Goal: Information Seeking & Learning: Learn about a topic

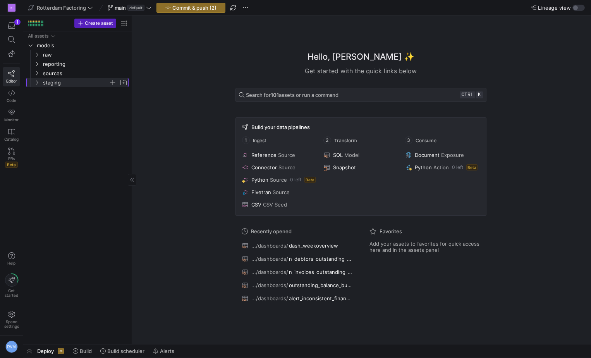
click at [33, 81] on span "staging" at bounding box center [80, 82] width 95 height 9
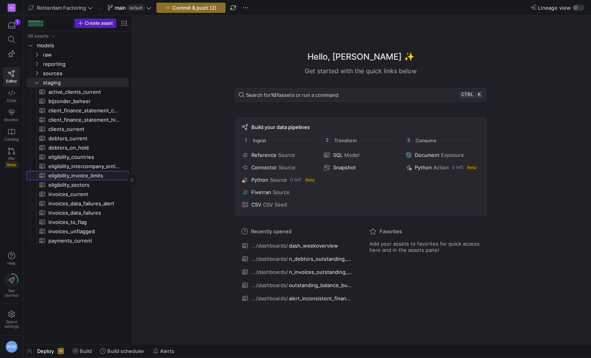
click at [84, 177] on span "eligibility_invoice_limits​​​​​​​​​​" at bounding box center [83, 175] width 71 height 9
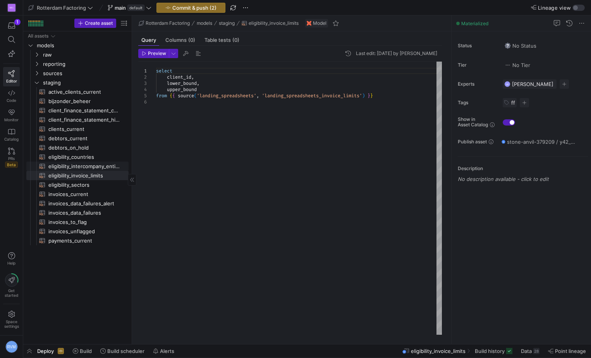
click at [84, 165] on span "eligibility_intercompany_entities​​​​​​​​​​" at bounding box center [83, 166] width 71 height 9
click at [94, 92] on span "active_clients_current​​​​​​​​​​" at bounding box center [83, 92] width 71 height 9
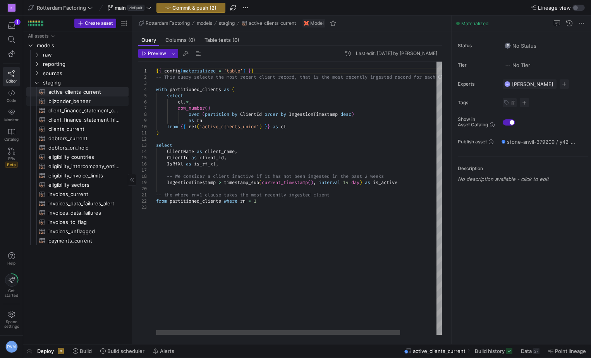
click at [79, 102] on span "bijzonder_beheer​​​​​​​​​​" at bounding box center [83, 101] width 71 height 9
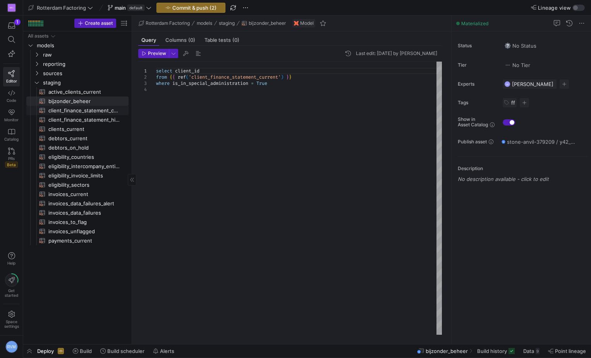
click at [82, 109] on span "client_finance_statement_current​​​​​​​​​​" at bounding box center [83, 110] width 71 height 9
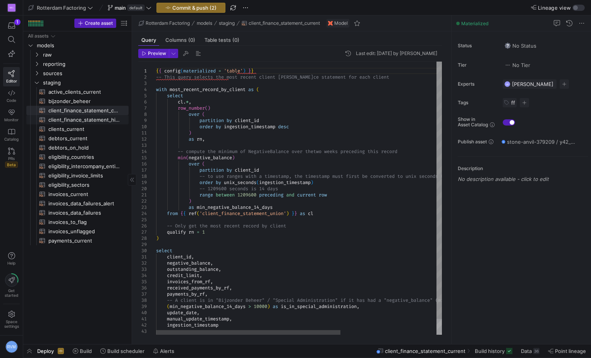
click at [81, 116] on span "client_finance_statement_history​​​​​​​​​​" at bounding box center [83, 120] width 71 height 9
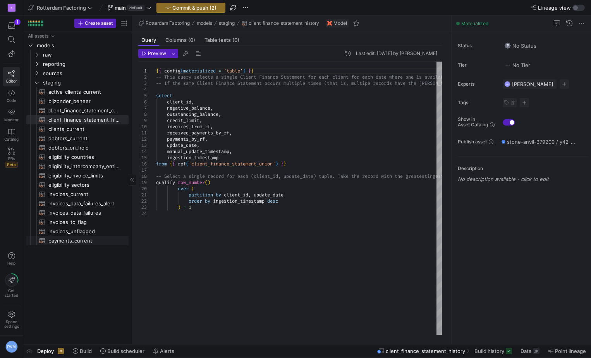
click at [82, 241] on span "payments_current​​​​​​​​​​" at bounding box center [83, 240] width 71 height 9
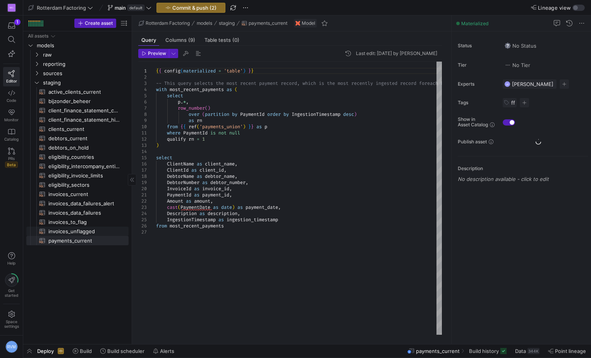
click at [83, 231] on span "invoices_unflagged​​​​​​​​​​" at bounding box center [83, 231] width 71 height 9
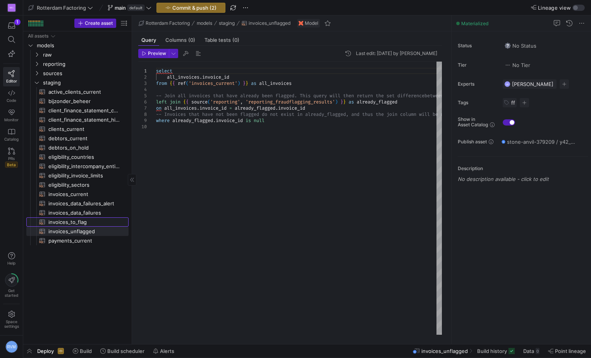
click at [72, 221] on span "invoices_to_flag​​​​​​​​​​" at bounding box center [83, 222] width 71 height 9
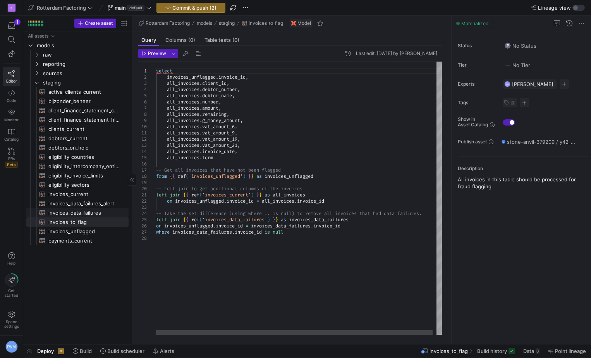
click at [76, 211] on span "invoices_data_failures​​​​​​​​​​" at bounding box center [83, 213] width 71 height 9
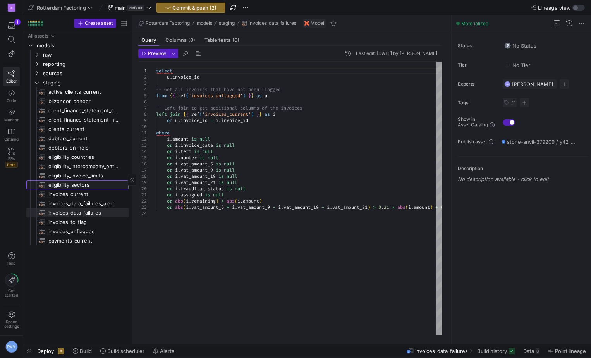
click at [77, 186] on span "eligibility_sectors​​​​​​​​​​" at bounding box center [83, 185] width 71 height 9
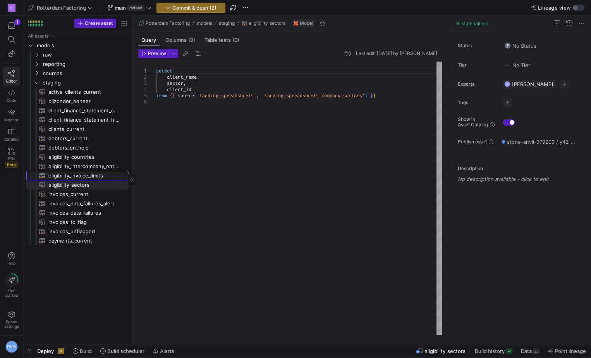
click at [97, 172] on span "eligibility_invoice_limits​​​​​​​​​​" at bounding box center [83, 175] width 71 height 9
click at [96, 164] on span "eligibility_intercompany_entities​​​​​​​​​​" at bounding box center [83, 166] width 71 height 9
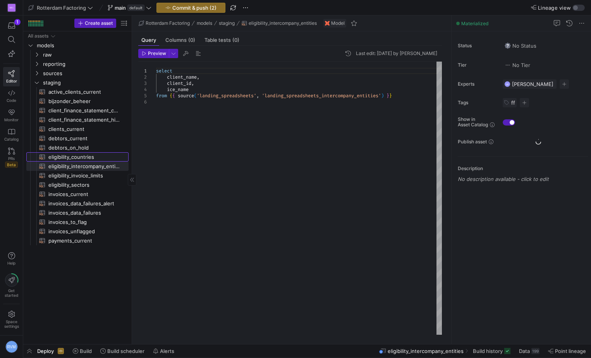
click at [90, 156] on span "eligibility_countries​​​​​​​​​​" at bounding box center [83, 157] width 71 height 9
type textarea "select country_name, alpha_2_code, is_approved from {{ source('landing_spreadsh…"
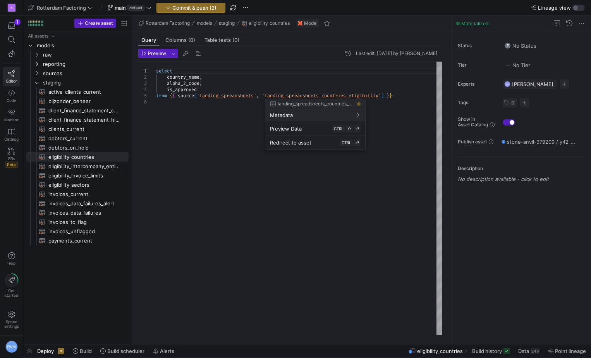
click at [43, 53] on div at bounding box center [295, 179] width 591 height 358
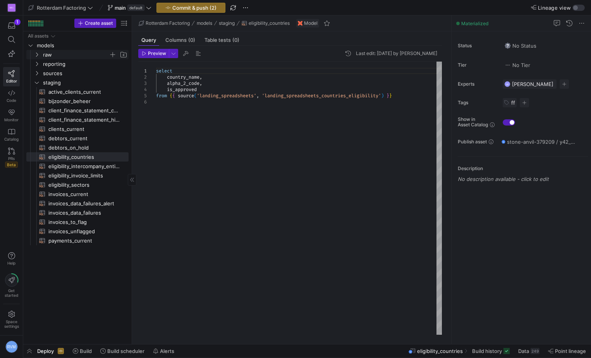
click at [38, 55] on icon "Press SPACE to select this row." at bounding box center [36, 54] width 5 height 5
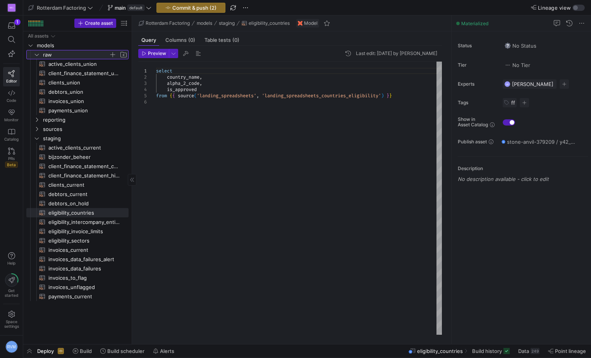
click at [37, 54] on icon at bounding box center [36, 54] width 5 height 5
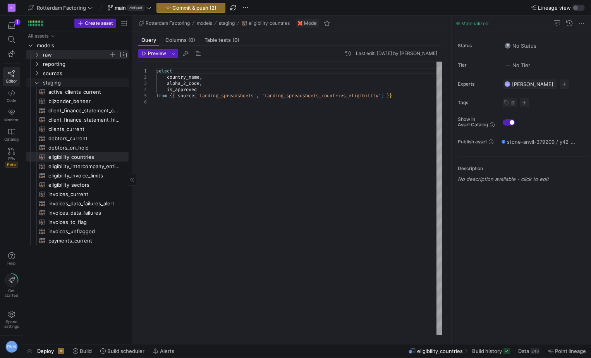
click at [38, 78] on link "staging" at bounding box center [77, 82] width 102 height 9
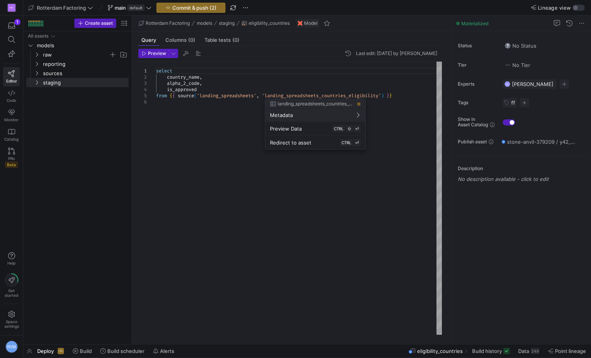
click at [41, 75] on div at bounding box center [295, 179] width 591 height 358
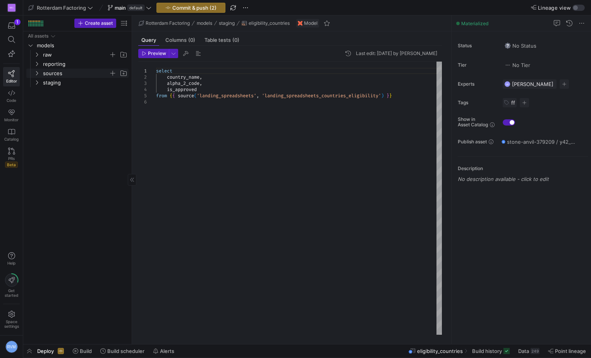
click at [38, 73] on icon "Press SPACE to select this row." at bounding box center [36, 73] width 5 height 5
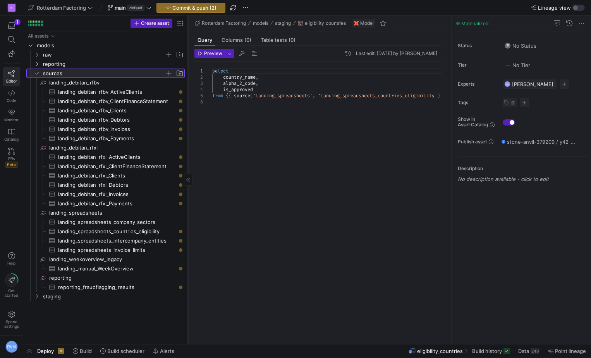
drag, startPoint x: 131, startPoint y: 157, endPoint x: 192, endPoint y: 151, distance: 61.1
click at [188, 151] on div at bounding box center [188, 180] width 0 height 329
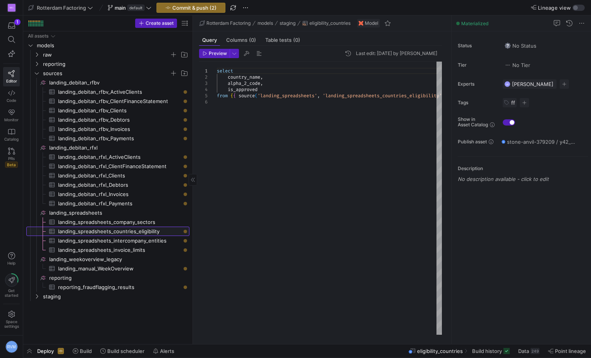
click at [128, 229] on span "landing_spreadsheets_countries_eligibility​​​​​​​​​" at bounding box center [119, 231] width 122 height 9
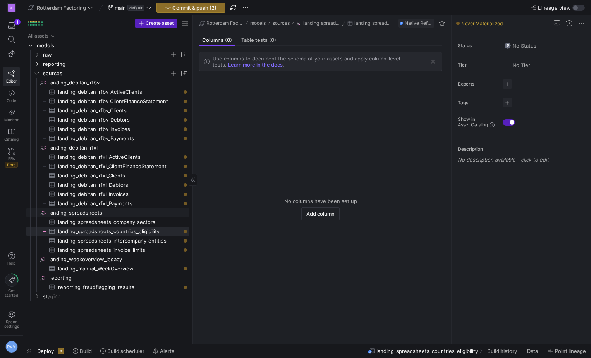
click at [136, 216] on span "landing_spreadsheets​​​​​​​​" at bounding box center [118, 213] width 139 height 9
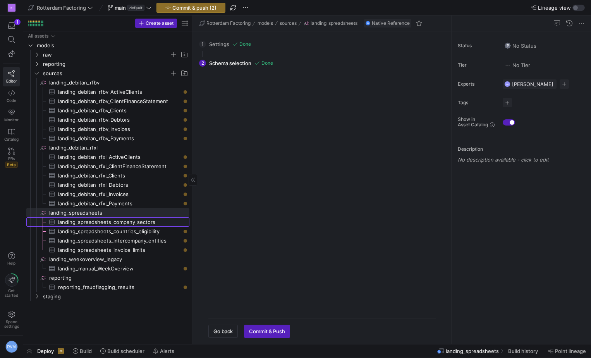
click at [136, 222] on span "landing_spreadsheets_company_sectors​​​​​​​​​" at bounding box center [119, 222] width 122 height 9
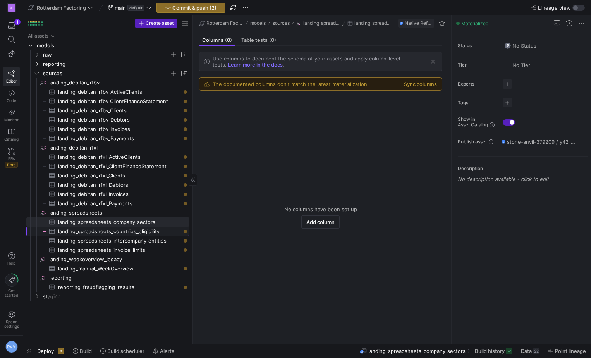
click at [136, 230] on span "landing_spreadsheets_countries_eligibility​​​​​​​​​" at bounding box center [119, 231] width 122 height 9
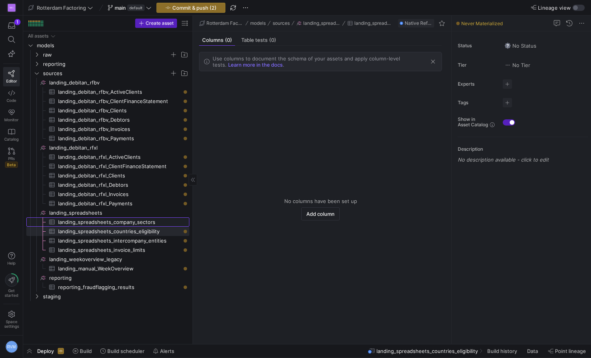
drag, startPoint x: 105, startPoint y: 222, endPoint x: 107, endPoint y: 231, distance: 9.4
click at [105, 222] on span "landing_spreadsheets_company_sectors​​​​​​​​​" at bounding box center [119, 222] width 122 height 9
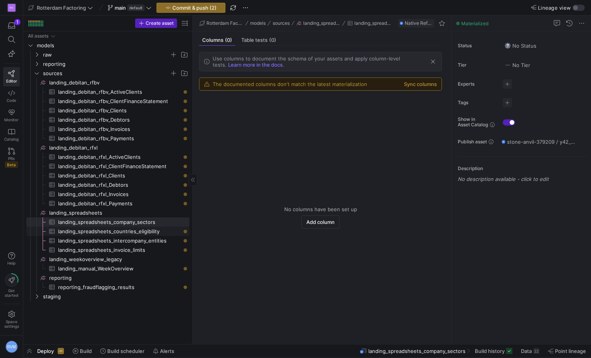
click at [109, 231] on span "landing_spreadsheets_countries_eligibility​​​​​​​​​" at bounding box center [119, 231] width 122 height 9
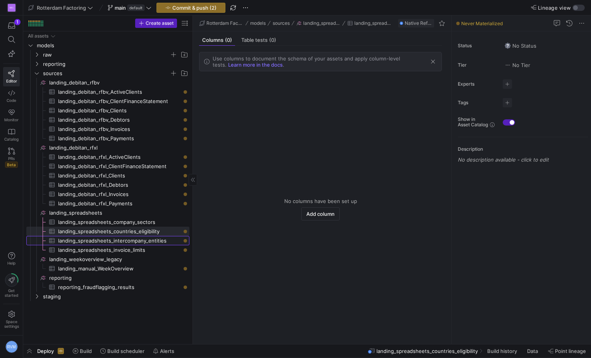
click at [107, 241] on span "landing_spreadsheets_intercompany_entities​​​​​​​​​" at bounding box center [119, 240] width 122 height 9
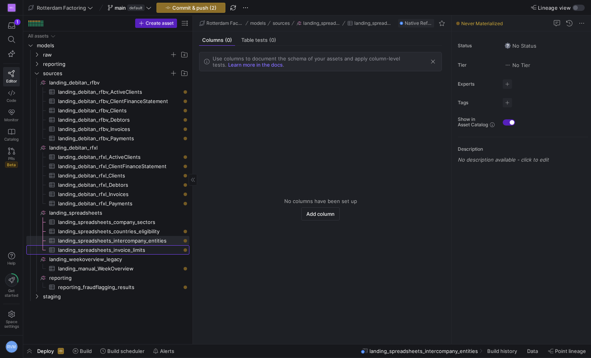
click at [106, 249] on span "landing_spreadsheets_invoice_limits​​​​​​​​​" at bounding box center [119, 250] width 122 height 9
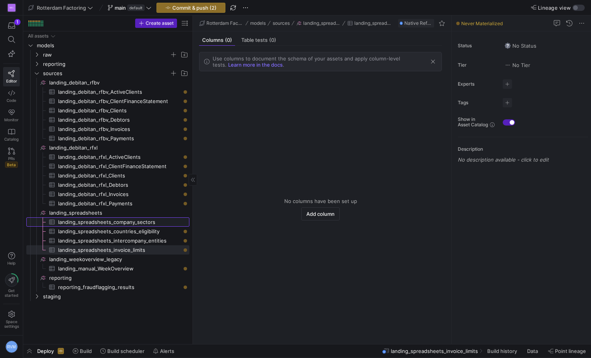
click at [120, 221] on span "landing_spreadsheets_company_sectors​​​​​​​​​" at bounding box center [119, 222] width 122 height 9
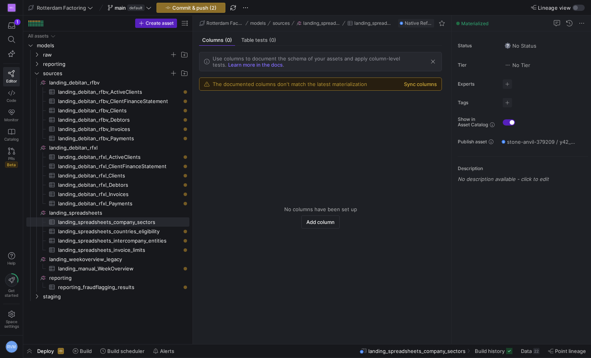
click at [410, 85] on button "Sync columns" at bounding box center [420, 84] width 33 height 6
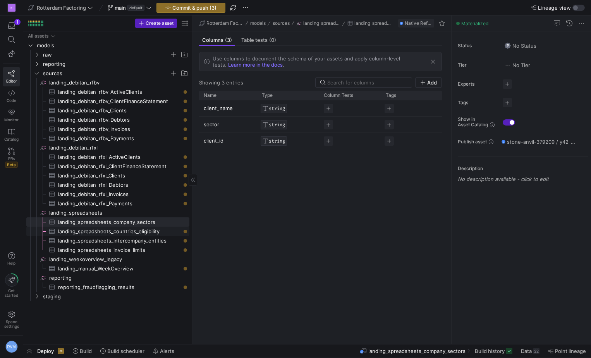
click at [143, 230] on span "landing_spreadsheets_countries_eligibility​​​​​​​​​" at bounding box center [119, 231] width 122 height 9
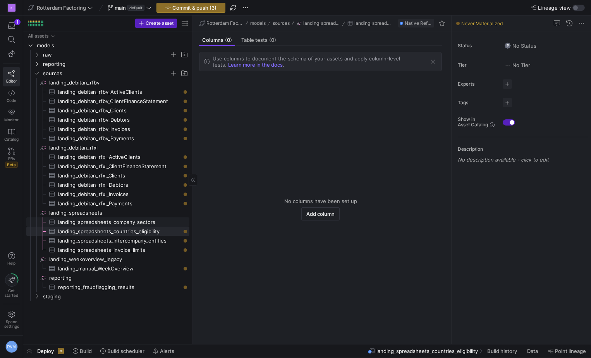
click at [140, 223] on span "landing_spreadsheets_company_sectors​​​​​​​​​" at bounding box center [119, 222] width 122 height 9
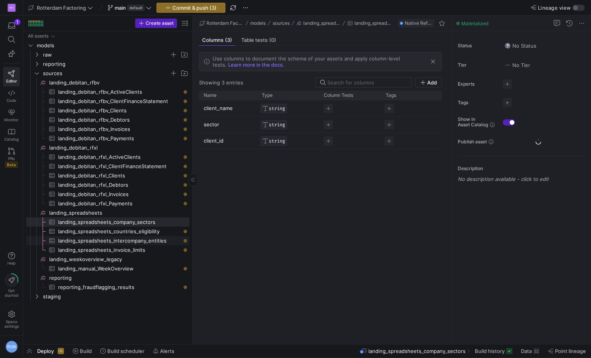
click at [136, 238] on span "landing_spreadsheets_intercompany_entities​​​​​​​​​" at bounding box center [119, 240] width 122 height 9
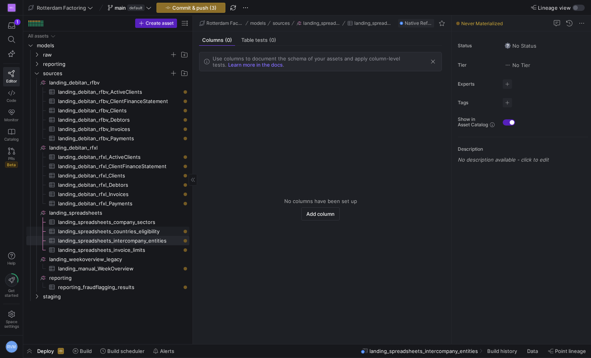
click at [139, 226] on span "landing_spreadsheets_company_sectors​​​​​​​​​" at bounding box center [119, 222] width 122 height 9
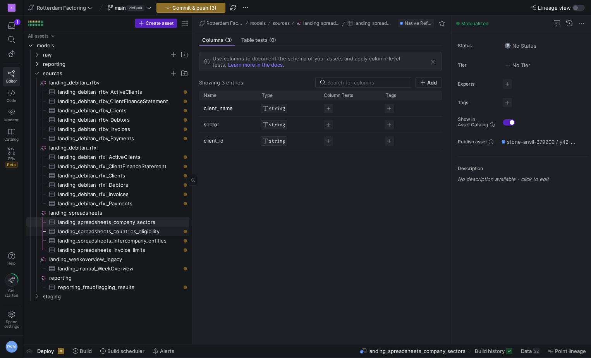
click at [139, 231] on span "landing_spreadsheets_countries_eligibility​​​​​​​​​" at bounding box center [119, 231] width 122 height 9
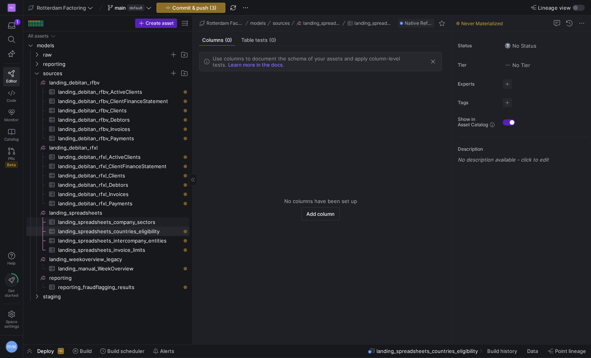
click at [131, 221] on span "landing_spreadsheets_company_sectors​​​​​​​​​" at bounding box center [119, 222] width 122 height 9
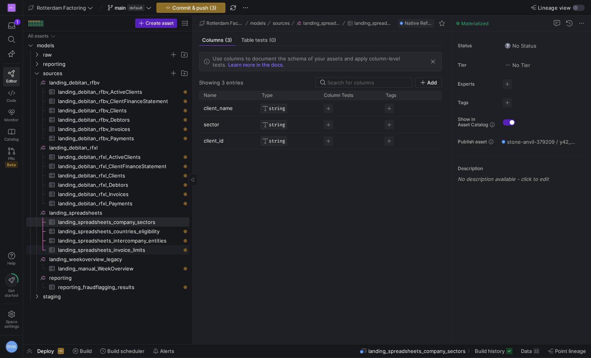
click at [79, 250] on span "landing_spreadsheets_invoice_limits​​​​​​​​​" at bounding box center [119, 250] width 122 height 9
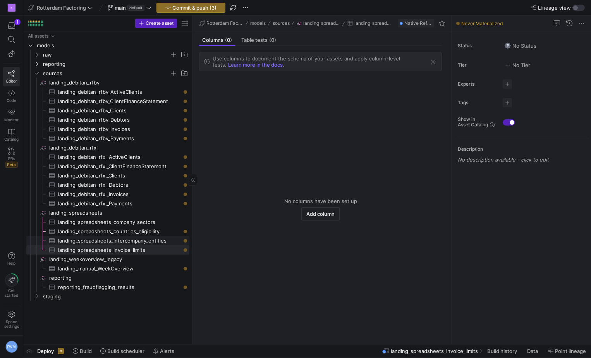
click at [86, 241] on span "landing_spreadsheets_intercompany_entities​​​​​​​​​" at bounding box center [119, 240] width 122 height 9
click at [89, 231] on span "landing_spreadsheets_countries_eligibility​​​​​​​​​" at bounding box center [119, 231] width 122 height 9
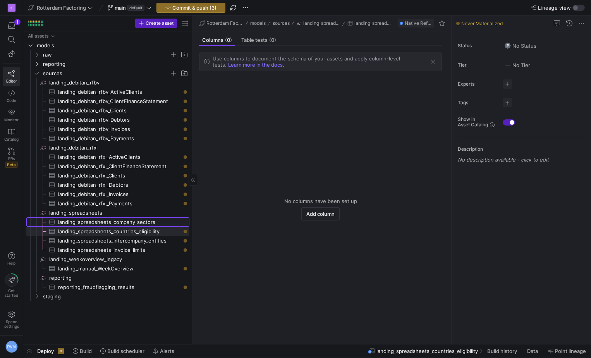
click at [88, 223] on span "landing_spreadsheets_company_sectors​​​​​​​​​" at bounding box center [119, 222] width 122 height 9
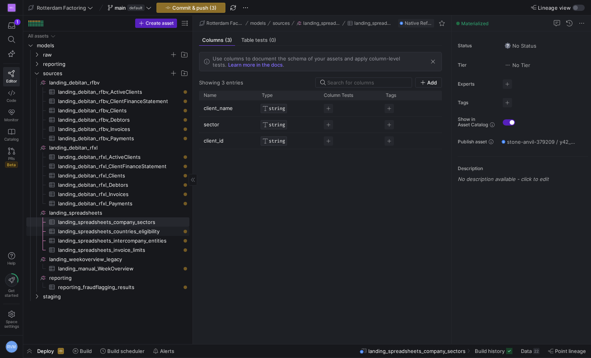
click at [139, 229] on span "landing_spreadsheets_countries_eligibility​​​​​​​​​" at bounding box center [119, 231] width 122 height 9
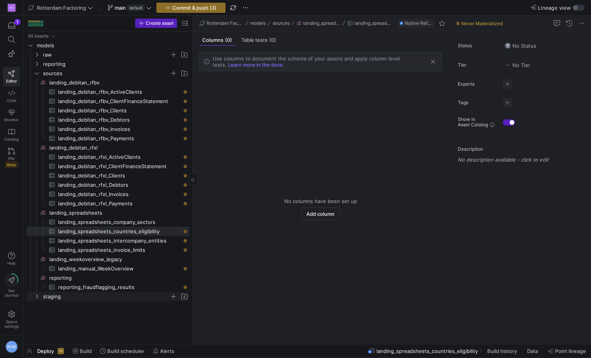
click at [38, 296] on icon "Press SPACE to select this row." at bounding box center [37, 297] width 2 height 4
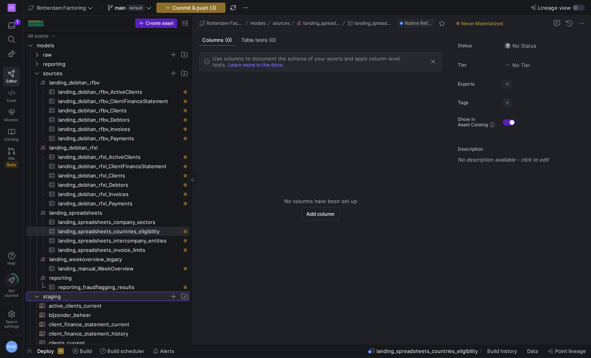
scroll to position [65, 0]
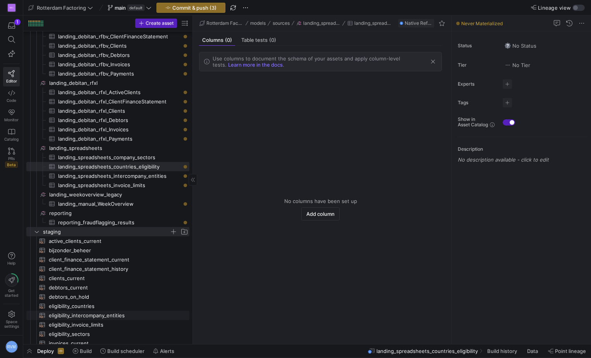
click at [99, 314] on span "eligibility_intercompany_entities​​​​​​​​​​" at bounding box center [115, 315] width 132 height 9
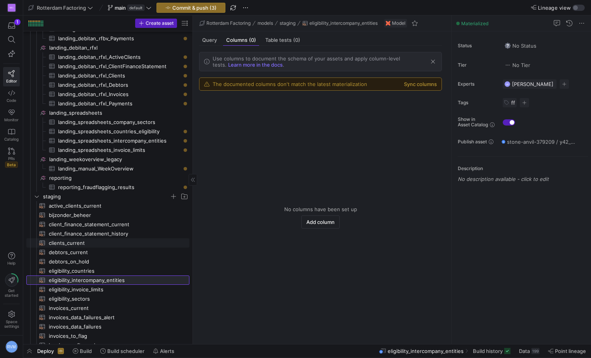
scroll to position [115, 0]
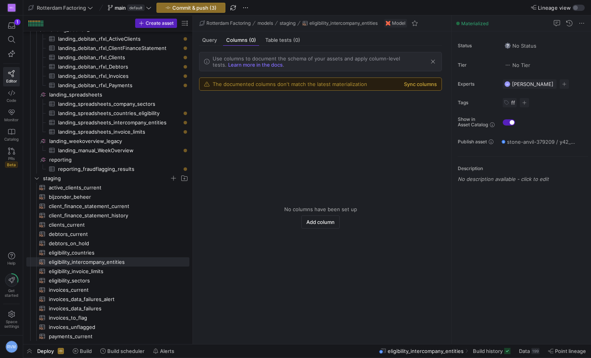
click at [421, 84] on button "Sync columns" at bounding box center [420, 84] width 33 height 6
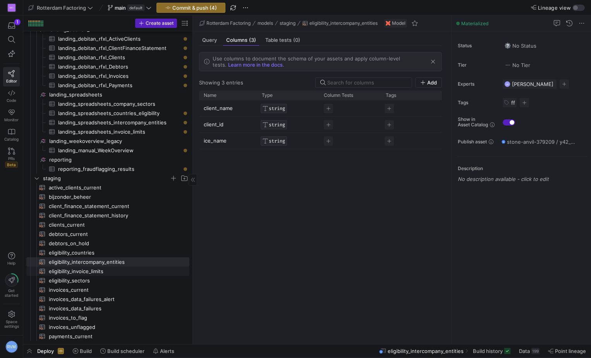
click at [103, 271] on span "eligibility_invoice_limits​​​​​​​​​​" at bounding box center [115, 271] width 132 height 9
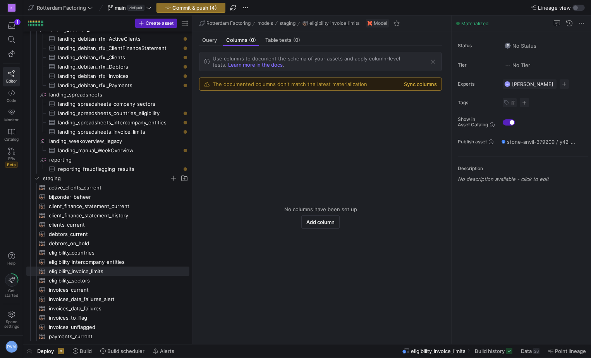
click at [432, 83] on button "Sync columns" at bounding box center [420, 84] width 33 height 6
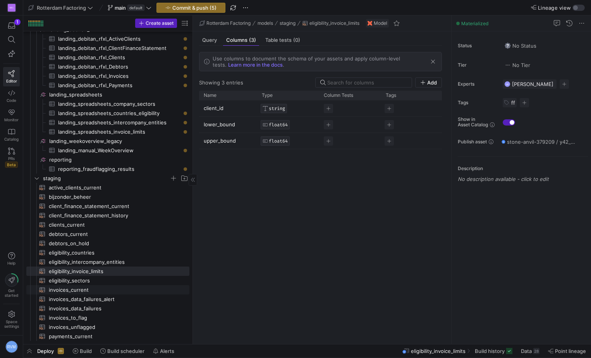
click at [84, 291] on span "invoices_current​​​​​​​​​​" at bounding box center [115, 290] width 132 height 9
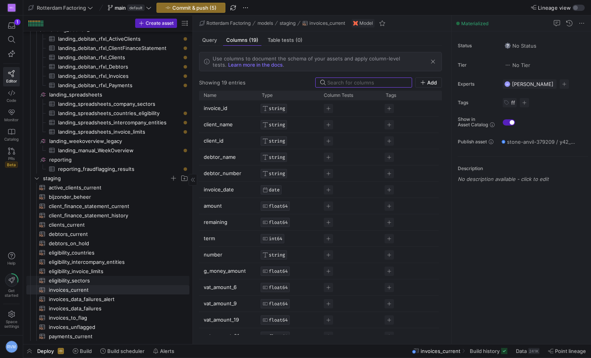
click at [83, 283] on span "eligibility_sectors​​​​​​​​​​" at bounding box center [115, 280] width 132 height 9
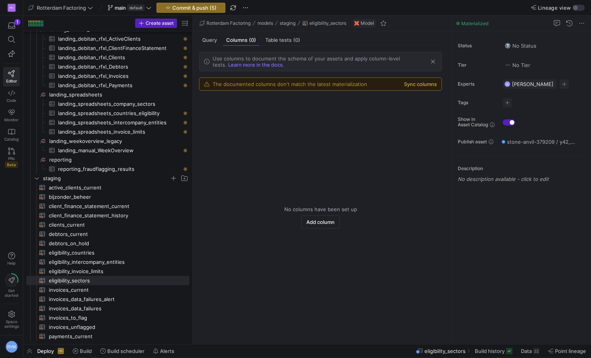
click at [425, 83] on button "Sync columns" at bounding box center [420, 84] width 33 height 6
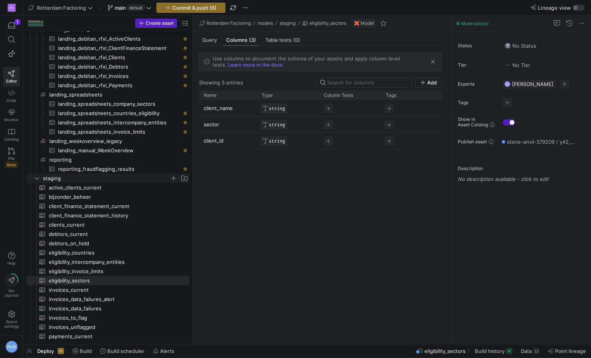
click at [34, 177] on icon "Press SPACE to select this row." at bounding box center [36, 178] width 5 height 5
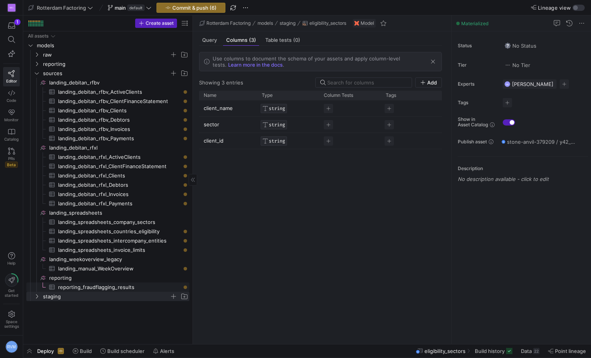
click at [129, 287] on span "reporting_fraudflagging_results​​​​​​​​​" at bounding box center [119, 287] width 122 height 9
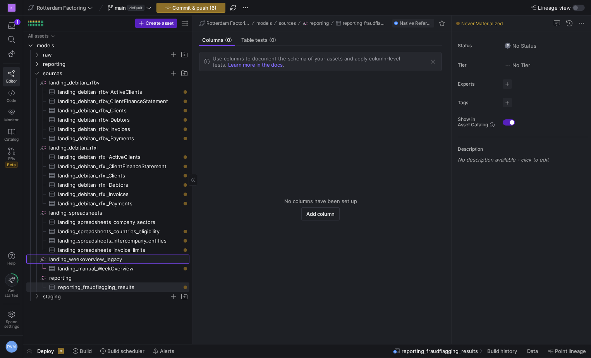
click at [41, 257] on icon "Press SPACE to select this row." at bounding box center [43, 259] width 6 height 6
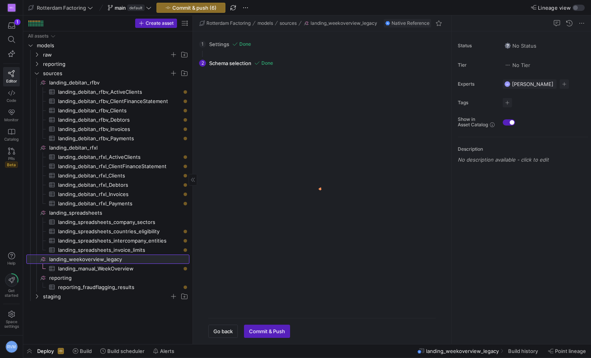
click at [42, 259] on icon at bounding box center [43, 259] width 4 height 4
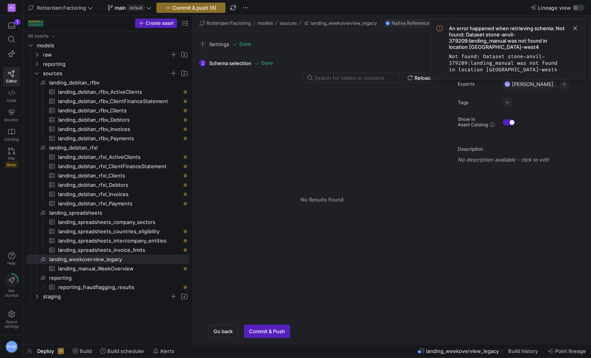
click at [528, 44] on span "An error happened when retrieving schema: Not found: Dataset stone-anvil-379209…" at bounding box center [507, 37] width 117 height 25
click at [468, 34] on span "An error happened when retrieving schema: Not found: Dataset stone-anvil-379209…" at bounding box center [507, 37] width 117 height 25
click at [271, 127] on div "Tables Drag here to set column labels Tables Columns" at bounding box center [323, 200] width 228 height 224
click at [80, 270] on span "landing_manual_WeekOverview​​​​​​​​​" at bounding box center [119, 268] width 122 height 9
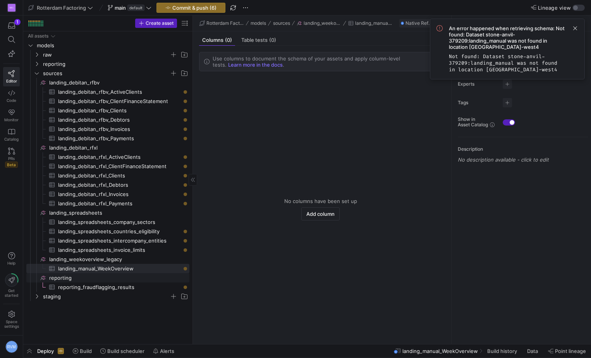
click at [78, 284] on span "reporting_fraudflagging_results​​​​​​​​​" at bounding box center [119, 287] width 122 height 9
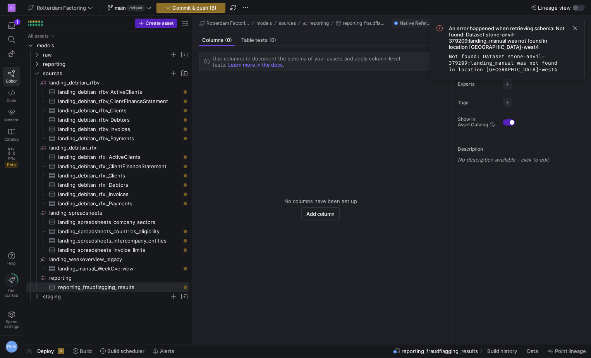
click at [514, 55] on code "Not found: Dataset stone-anvil-379209:landing_manual was not found in location …" at bounding box center [503, 63] width 109 height 20
click at [576, 25] on span at bounding box center [575, 28] width 9 height 9
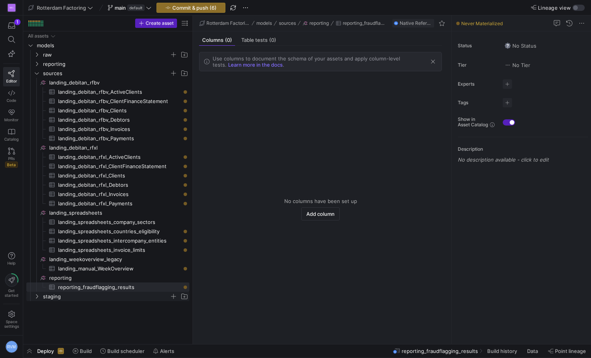
click at [61, 296] on span "staging" at bounding box center [106, 296] width 127 height 9
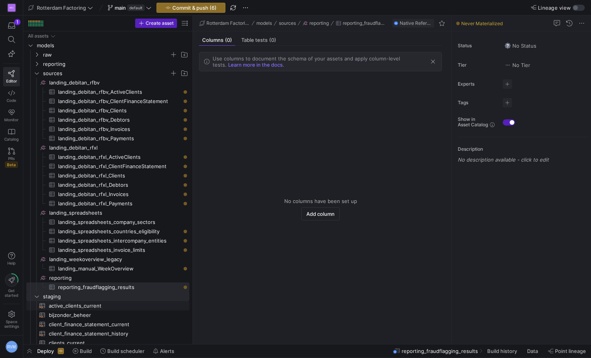
click at [75, 308] on span "active_clients_current​​​​​​​​​​" at bounding box center [115, 306] width 132 height 9
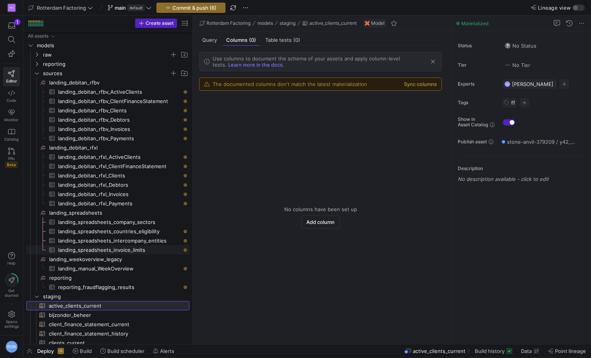
scroll to position [65, 0]
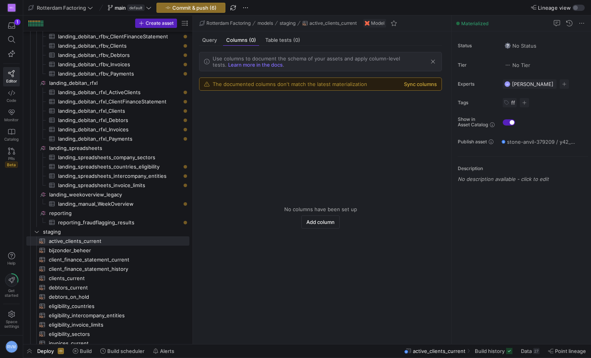
click at [431, 82] on button "Sync columns" at bounding box center [420, 84] width 33 height 6
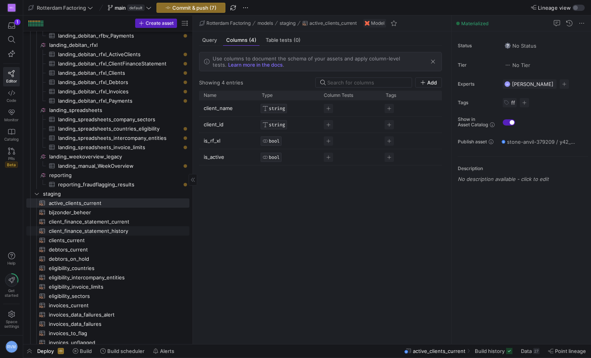
scroll to position [115, 0]
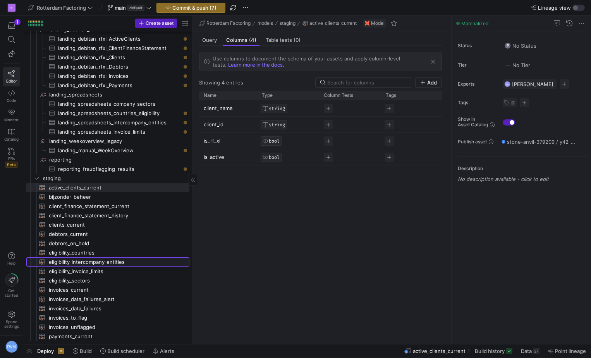
click at [91, 260] on span "eligibility_intercompany_entities​​​​​​​​​​" at bounding box center [115, 262] width 132 height 9
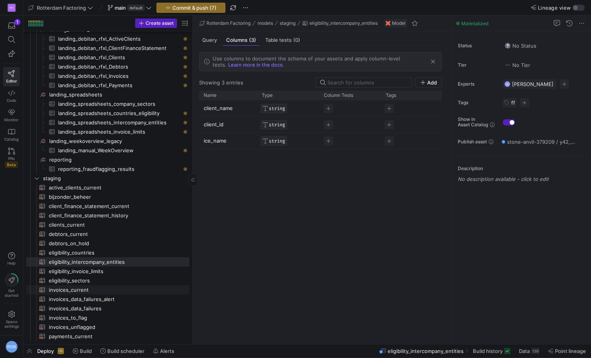
click at [80, 292] on span "invoices_current​​​​​​​​​​" at bounding box center [115, 290] width 132 height 9
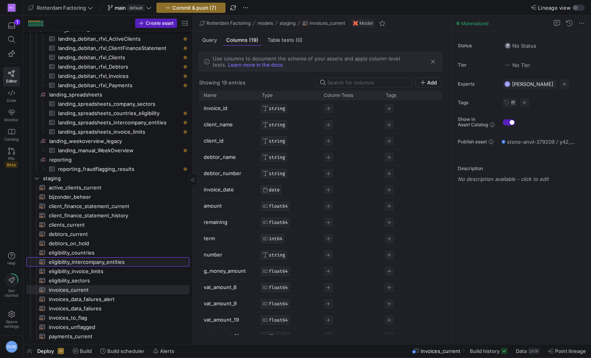
click at [100, 263] on span "eligibility_intercompany_entities​​​​​​​​​​" at bounding box center [115, 262] width 132 height 9
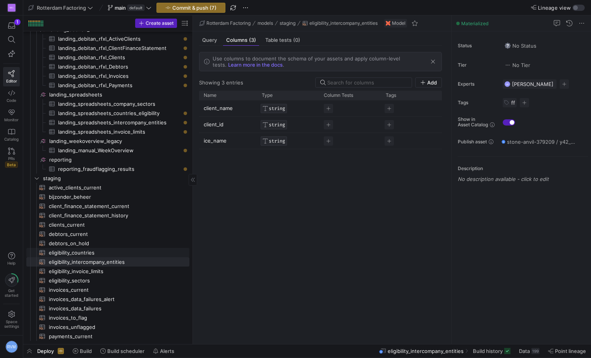
click at [80, 249] on span "eligibility_countries​​​​​​​​​​" at bounding box center [115, 252] width 132 height 9
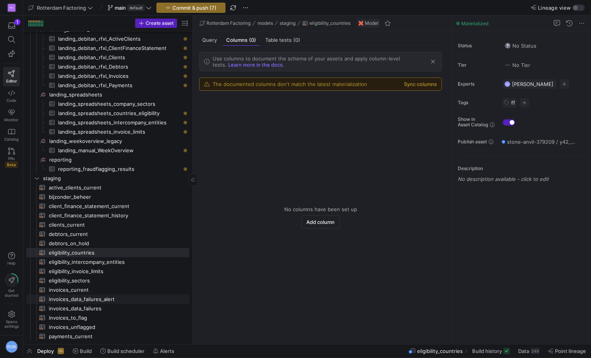
click at [80, 300] on span "invoices_data_failures_alert​​​​​​​​​​" at bounding box center [115, 299] width 132 height 9
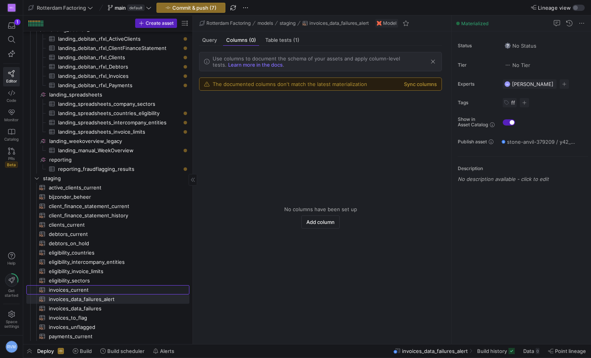
click at [82, 289] on span "invoices_current​​​​​​​​​​" at bounding box center [115, 290] width 132 height 9
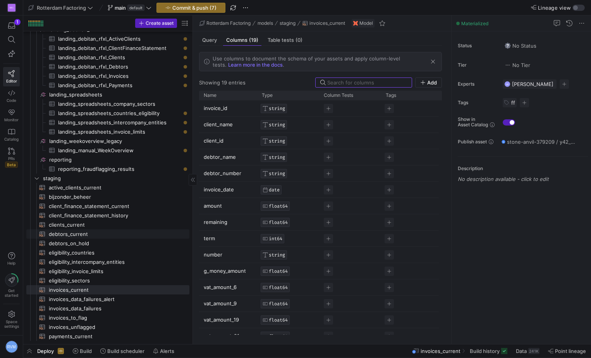
click at [77, 233] on span "debtors_current​​​​​​​​​​" at bounding box center [115, 234] width 132 height 9
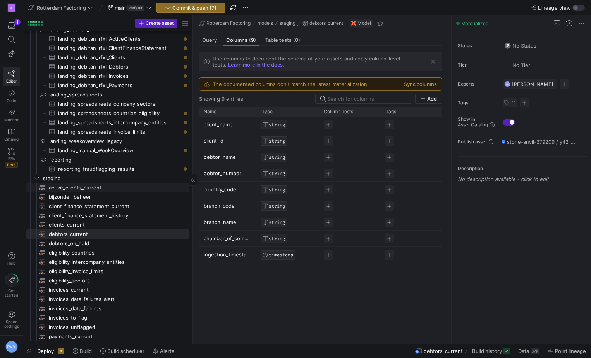
click at [90, 188] on span "active_clients_current​​​​​​​​​​" at bounding box center [115, 187] width 132 height 9
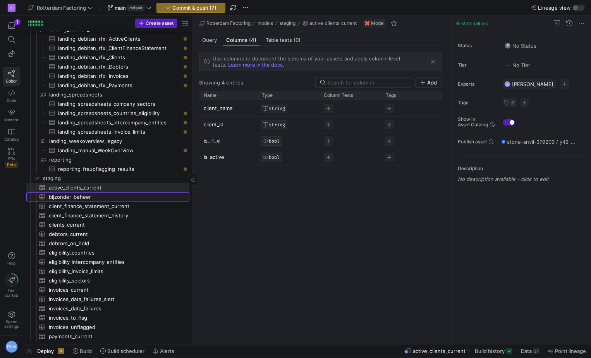
click at [86, 195] on span "bijzonder_beheer​​​​​​​​​​" at bounding box center [115, 197] width 132 height 9
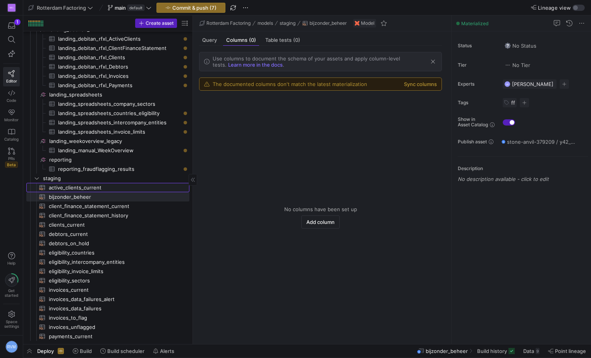
click at [88, 185] on span "active_clients_current​​​​​​​​​​" at bounding box center [115, 187] width 132 height 9
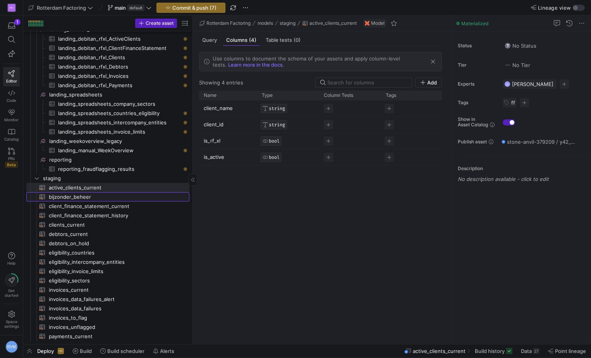
click at [84, 197] on span "bijzonder_beheer​​​​​​​​​​" at bounding box center [115, 197] width 132 height 9
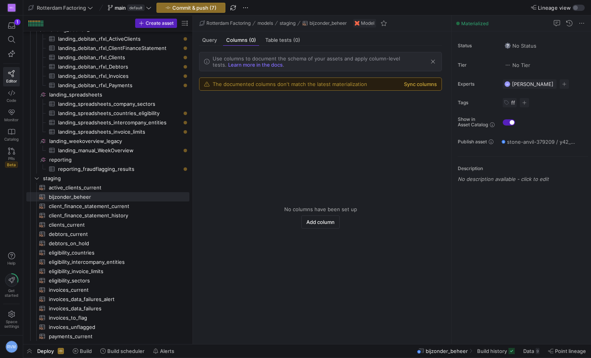
click at [420, 84] on button "Sync columns" at bounding box center [420, 84] width 33 height 6
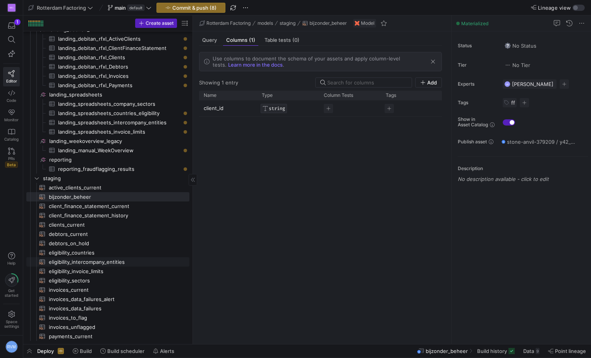
click at [95, 262] on span "eligibility_intercompany_entities​​​​​​​​​​" at bounding box center [115, 262] width 132 height 9
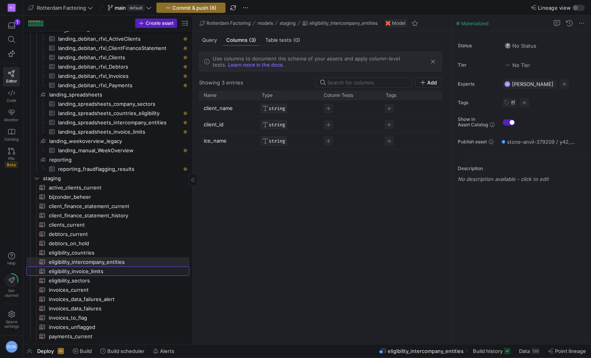
click at [88, 272] on span "eligibility_invoice_limits​​​​​​​​​​" at bounding box center [115, 271] width 132 height 9
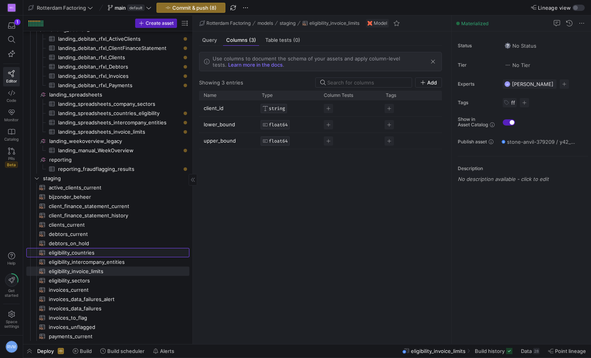
click at [87, 250] on span "eligibility_countries​​​​​​​​​​" at bounding box center [115, 252] width 132 height 9
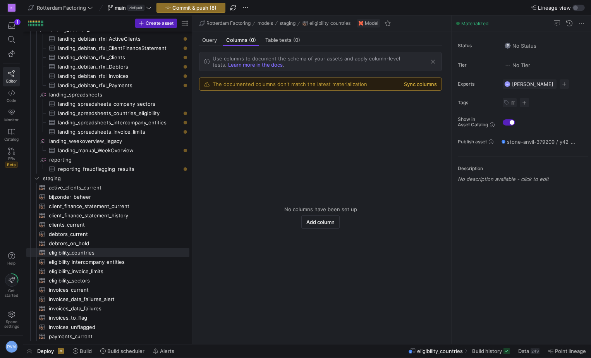
click at [423, 81] on div "The documented columns don't match the latest materialization Sync columns" at bounding box center [321, 84] width 242 height 12
click at [422, 84] on button "Sync columns" at bounding box center [420, 84] width 33 height 6
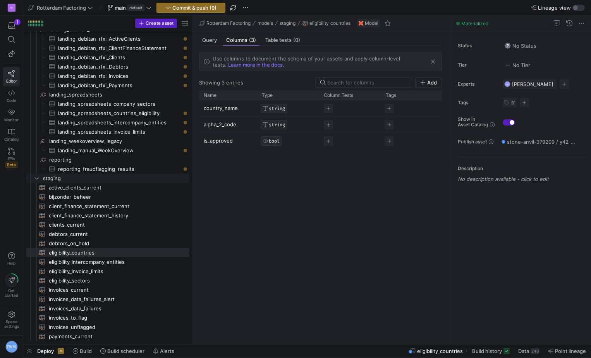
click at [38, 178] on icon "Press SPACE to select this row." at bounding box center [37, 179] width 4 height 2
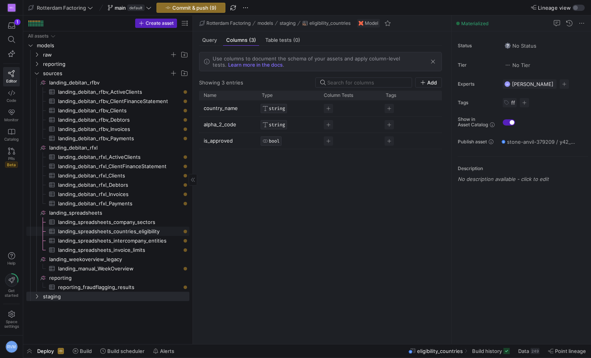
click at [125, 230] on span "landing_spreadsheets_countries_eligibility​​​​​​​​​" at bounding box center [119, 231] width 122 height 9
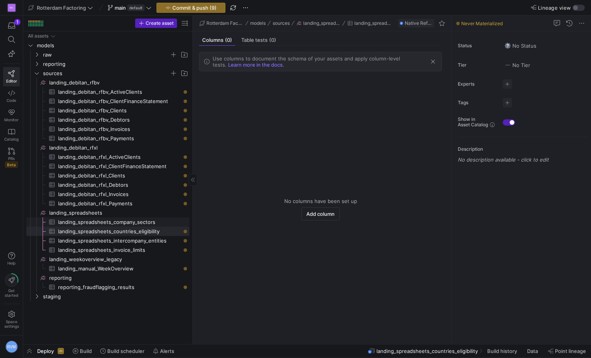
click at [138, 219] on span "landing_spreadsheets_company_sectors​​​​​​​​​" at bounding box center [119, 222] width 122 height 9
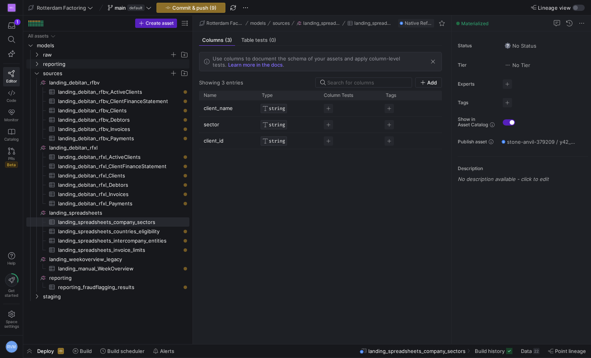
click at [35, 59] on link "raw" at bounding box center [107, 54] width 163 height 9
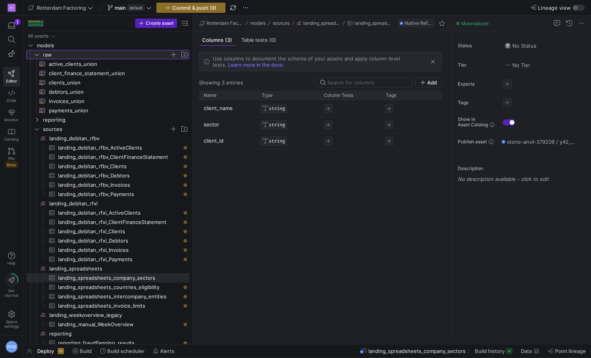
click at [35, 55] on icon at bounding box center [36, 54] width 5 height 5
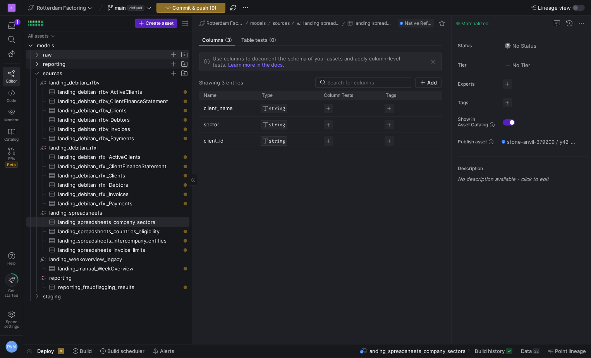
click at [36, 63] on icon "Press SPACE to select this row." at bounding box center [36, 64] width 5 height 5
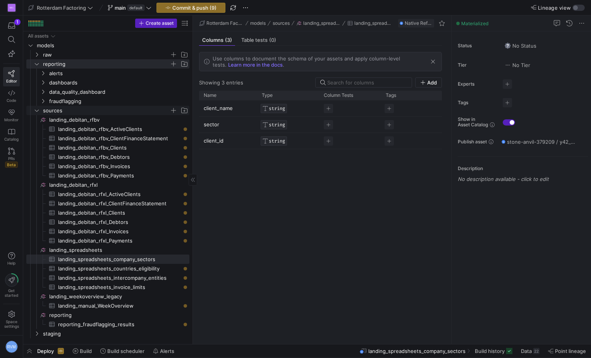
click at [39, 113] on y42-icon "Press SPACE to select this row." at bounding box center [37, 110] width 6 height 6
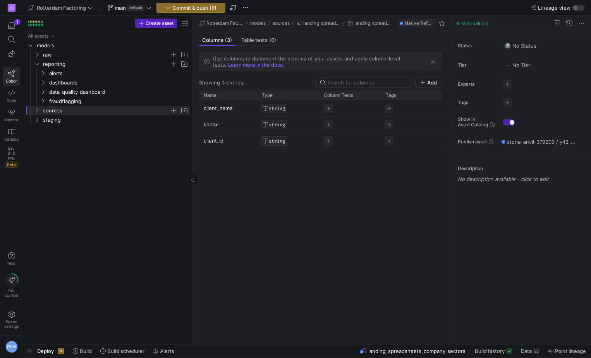
click at [38, 108] on y42-icon at bounding box center [37, 110] width 6 height 6
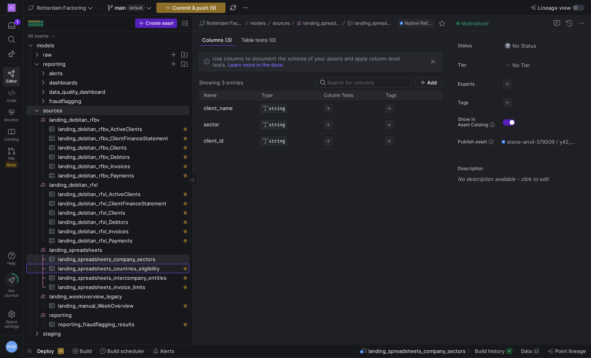
click at [140, 268] on span "landing_spreadsheets_countries_eligibility​​​​​​​​​" at bounding box center [119, 268] width 122 height 9
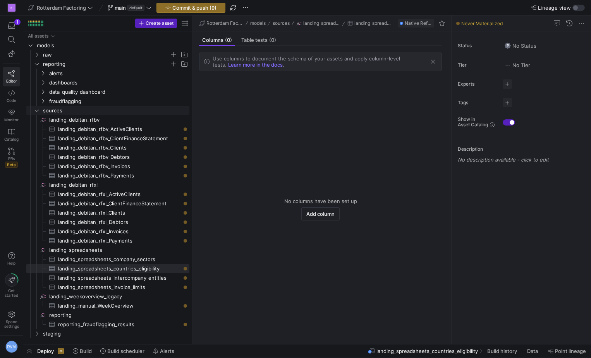
click at [36, 111] on icon "Press SPACE to select this row." at bounding box center [37, 111] width 4 height 2
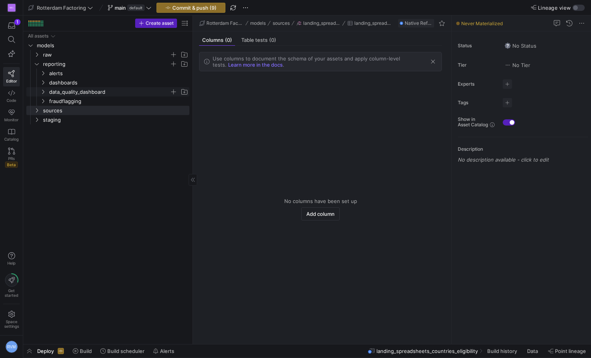
click at [41, 91] on icon "Press SPACE to select this row." at bounding box center [42, 92] width 5 height 5
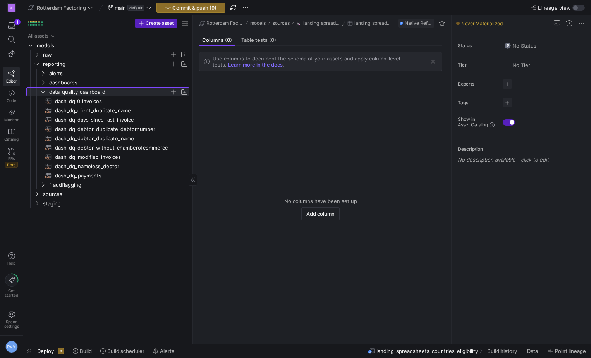
click at [42, 90] on icon at bounding box center [42, 92] width 5 height 5
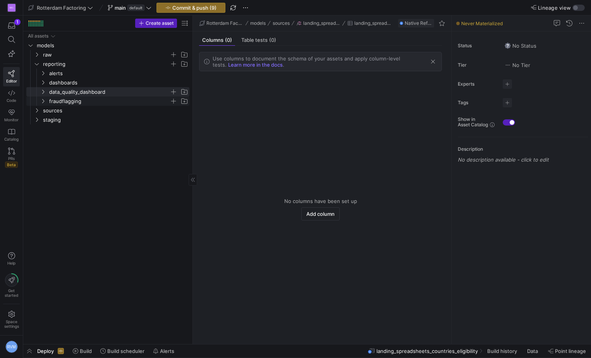
click at [42, 102] on icon "Press SPACE to select this row." at bounding box center [42, 101] width 5 height 5
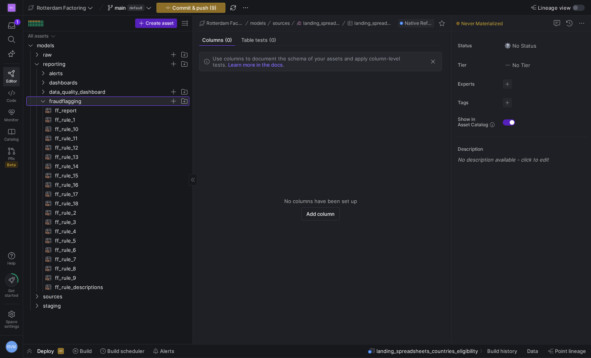
click at [42, 101] on icon at bounding box center [43, 101] width 4 height 2
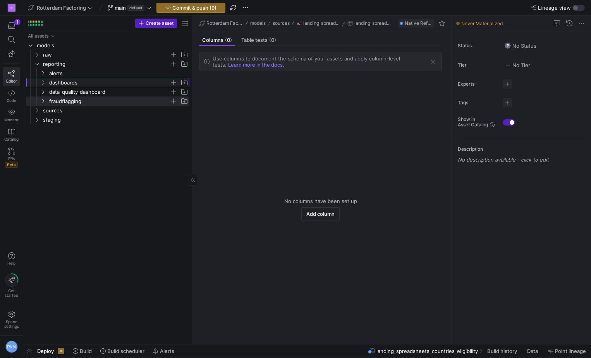
click at [41, 81] on icon "Press SPACE to select this row." at bounding box center [42, 82] width 5 height 5
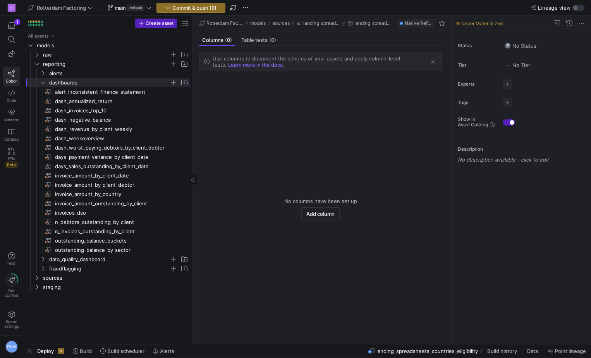
click at [43, 78] on span "dashboards" at bounding box center [114, 82] width 150 height 9
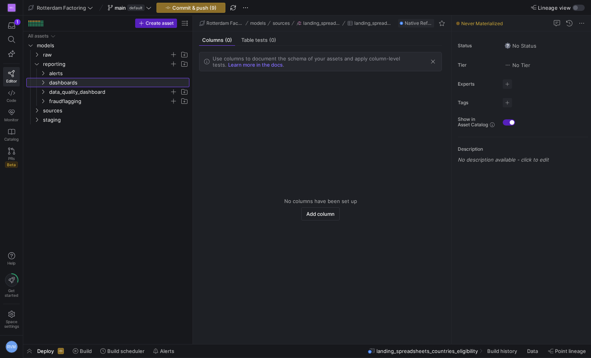
click at [44, 82] on icon at bounding box center [42, 82] width 5 height 5
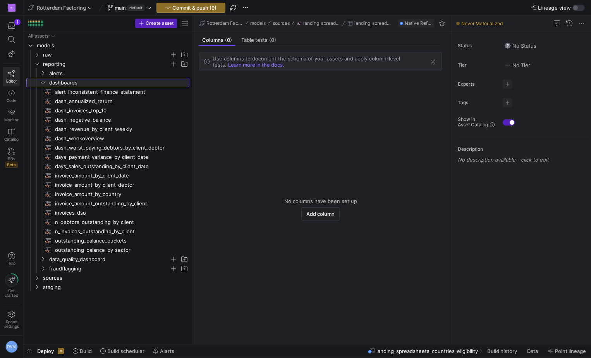
click at [44, 82] on icon at bounding box center [42, 82] width 5 height 5
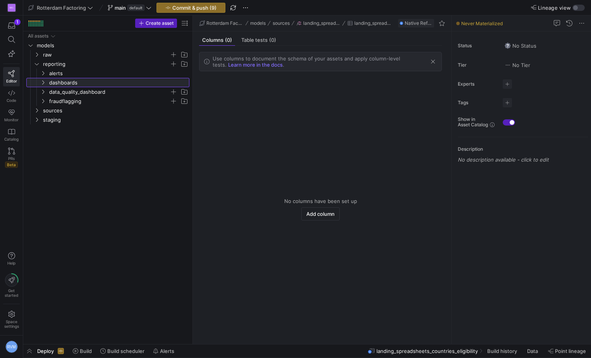
click at [44, 82] on icon at bounding box center [42, 82] width 5 height 5
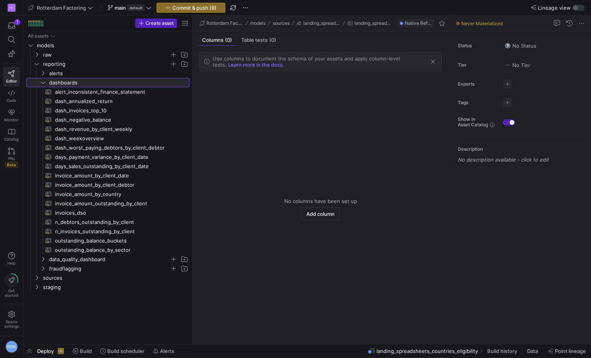
click at [44, 82] on icon at bounding box center [42, 82] width 5 height 5
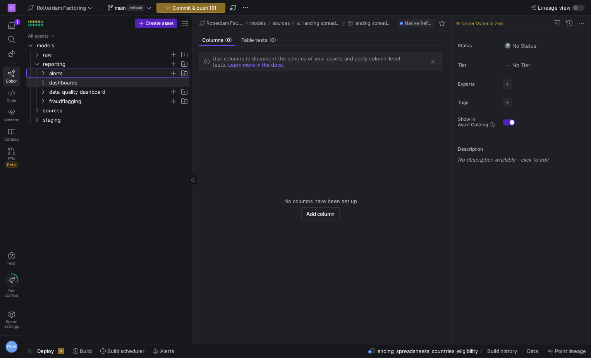
click at [43, 72] on icon "Press SPACE to select this row." at bounding box center [42, 73] width 5 height 5
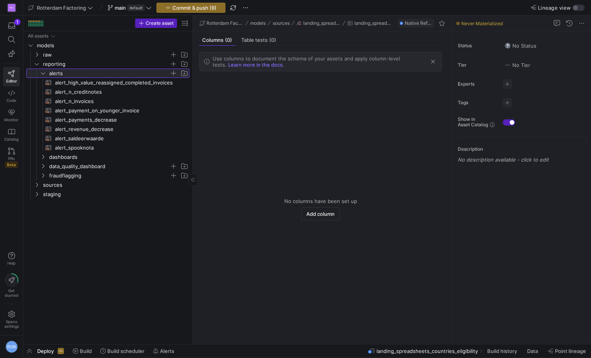
click at [43, 72] on icon at bounding box center [42, 73] width 5 height 5
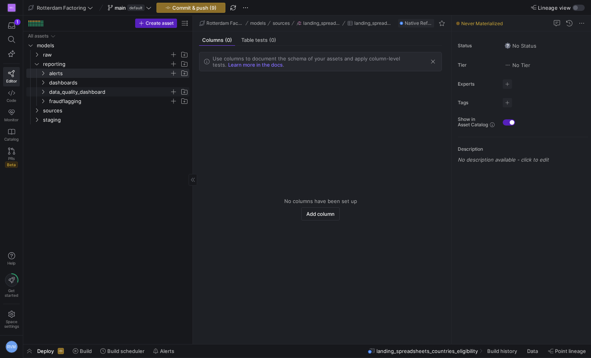
click at [45, 90] on icon "Press SPACE to select this row." at bounding box center [42, 92] width 5 height 5
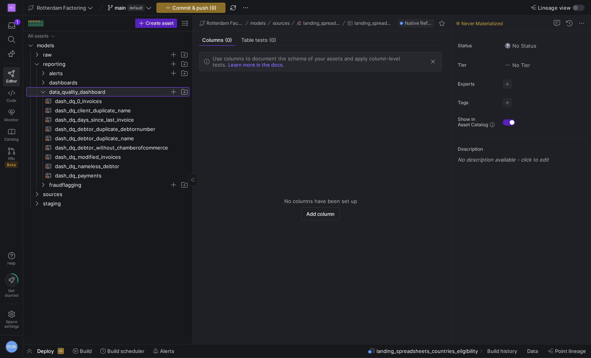
click at [41, 89] on y42-icon at bounding box center [43, 92] width 6 height 6
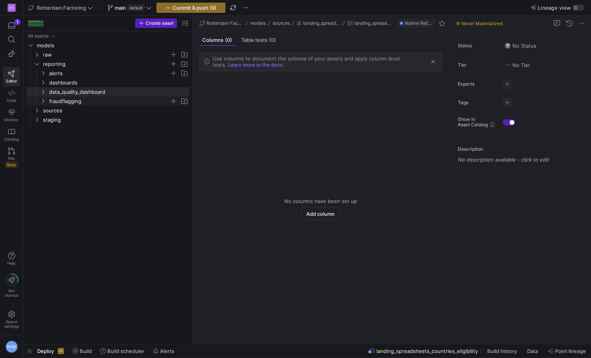
click at [41, 101] on icon "Press SPACE to select this row." at bounding box center [42, 101] width 5 height 5
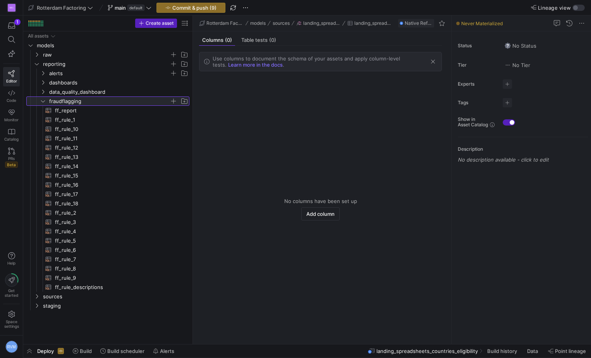
click at [43, 101] on icon at bounding box center [42, 101] width 5 height 5
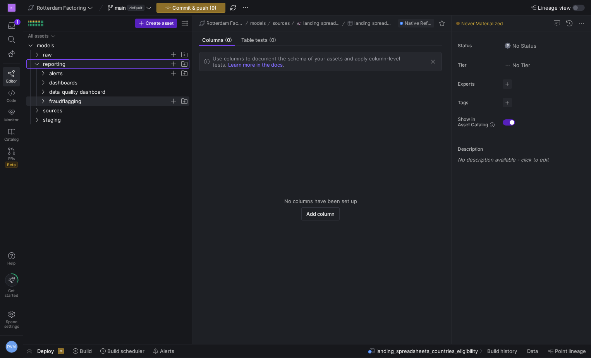
click at [35, 63] on icon "Press SPACE to select this row." at bounding box center [36, 64] width 5 height 5
click at [38, 56] on icon "Press SPACE to select this row." at bounding box center [36, 54] width 5 height 5
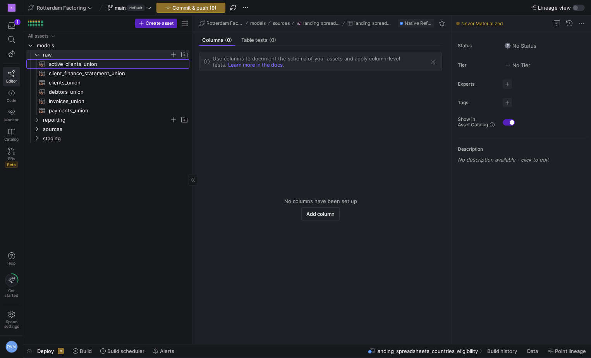
click at [94, 63] on span "active_clients_union​​​​​​​​​​" at bounding box center [115, 64] width 132 height 9
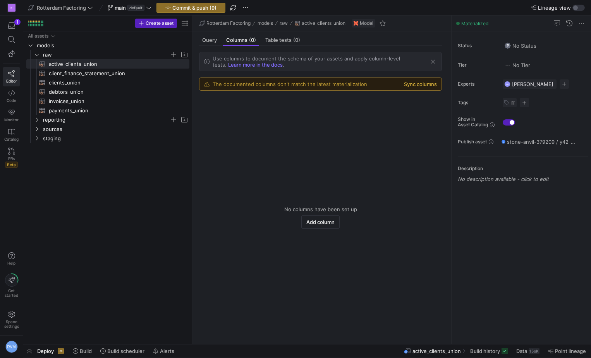
click at [422, 84] on button "Sync columns" at bounding box center [420, 84] width 33 height 6
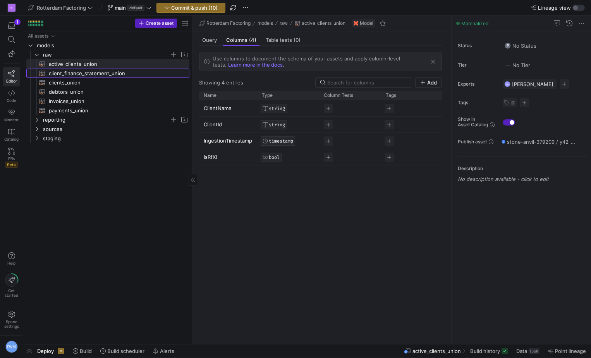
click at [91, 74] on span "client_finance_statement_union​​​​​​​​​​" at bounding box center [115, 73] width 132 height 9
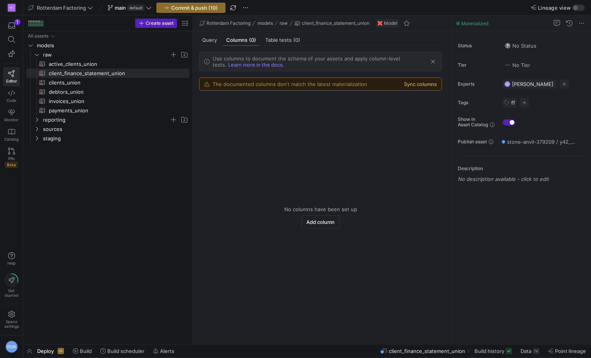
click at [423, 86] on button "Sync columns" at bounding box center [420, 84] width 33 height 6
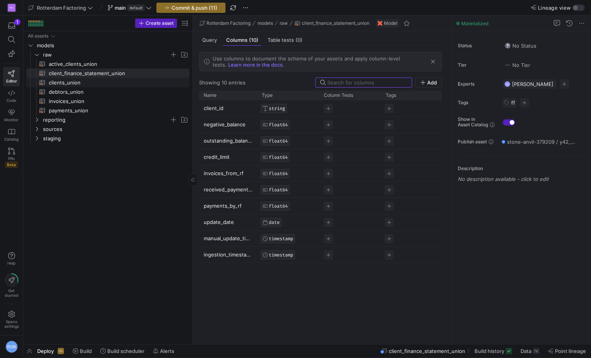
click at [72, 81] on span "clients_union​​​​​​​​​​" at bounding box center [115, 82] width 132 height 9
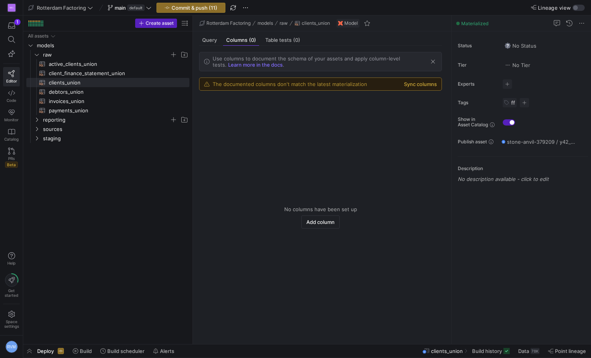
click at [424, 83] on button "Sync columns" at bounding box center [420, 84] width 33 height 6
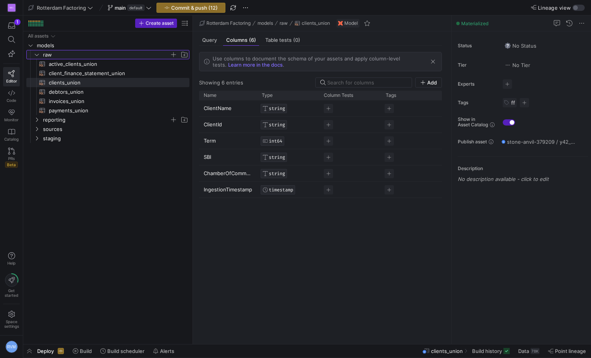
click at [34, 54] on y42-icon "Press SPACE to select this row." at bounding box center [37, 55] width 6 height 6
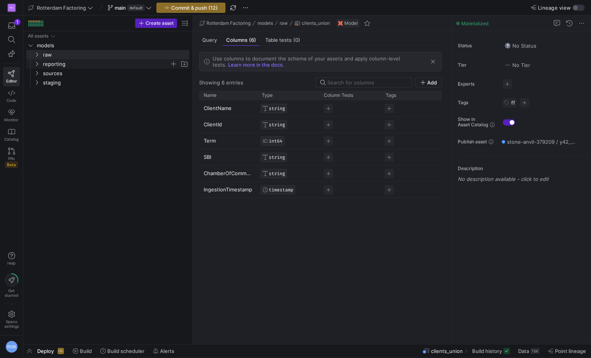
click at [34, 67] on y42-icon "Press SPACE to select this row." at bounding box center [37, 64] width 6 height 6
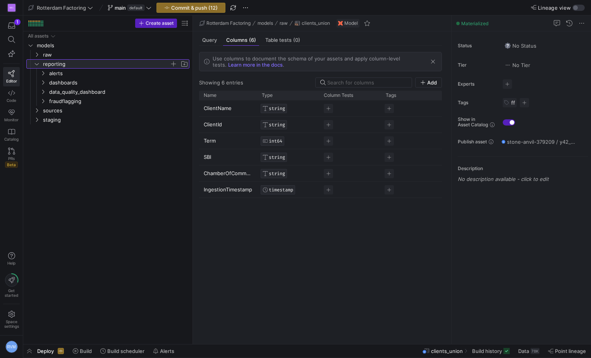
click at [34, 66] on y42-icon at bounding box center [37, 64] width 6 height 6
click at [38, 73] on icon "Press SPACE to select this row." at bounding box center [37, 73] width 2 height 4
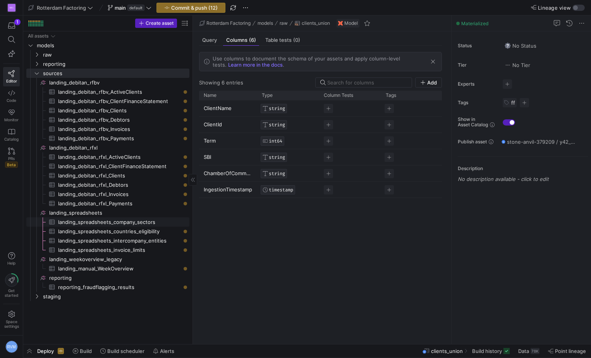
click at [109, 222] on span "landing_spreadsheets_company_sectors​​​​​​​​​" at bounding box center [119, 222] width 122 height 9
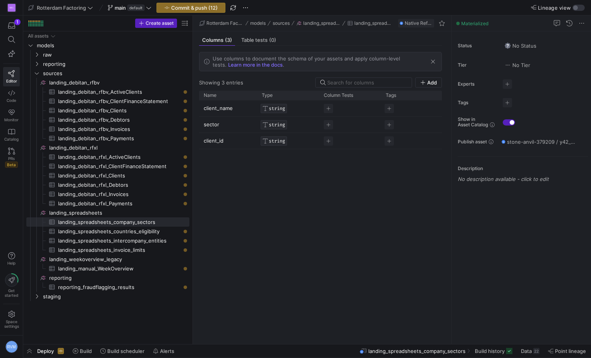
click at [353, 216] on div "client_name STRING sector STRING client_id STRING" at bounding box center [320, 219] width 243 height 238
